Goal: Transaction & Acquisition: Purchase product/service

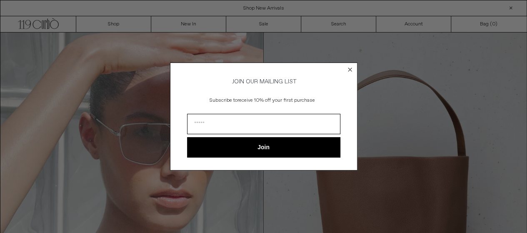
click at [349, 68] on icon "Close dialog" at bounding box center [350, 69] width 3 height 3
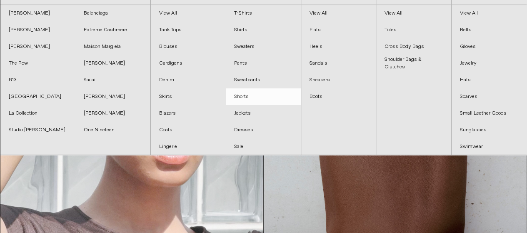
scroll to position [42, 0]
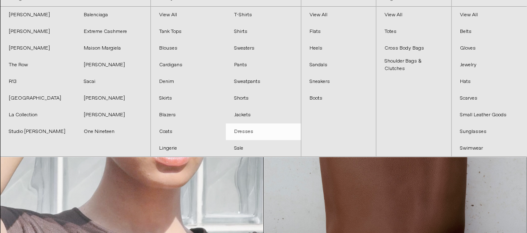
click at [251, 128] on link "Dresses" at bounding box center [263, 131] width 75 height 17
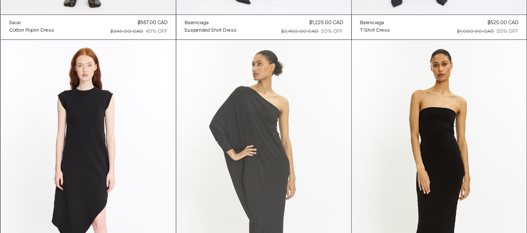
scroll to position [872, 0]
click at [223, 151] on at bounding box center [263, 171] width 175 height 263
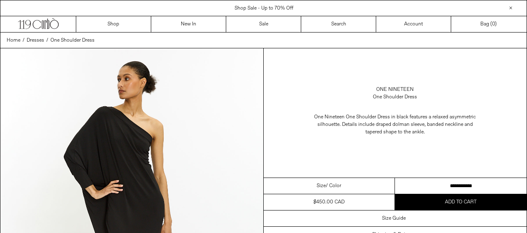
scroll to position [124, 0]
